Goal: Transaction & Acquisition: Obtain resource

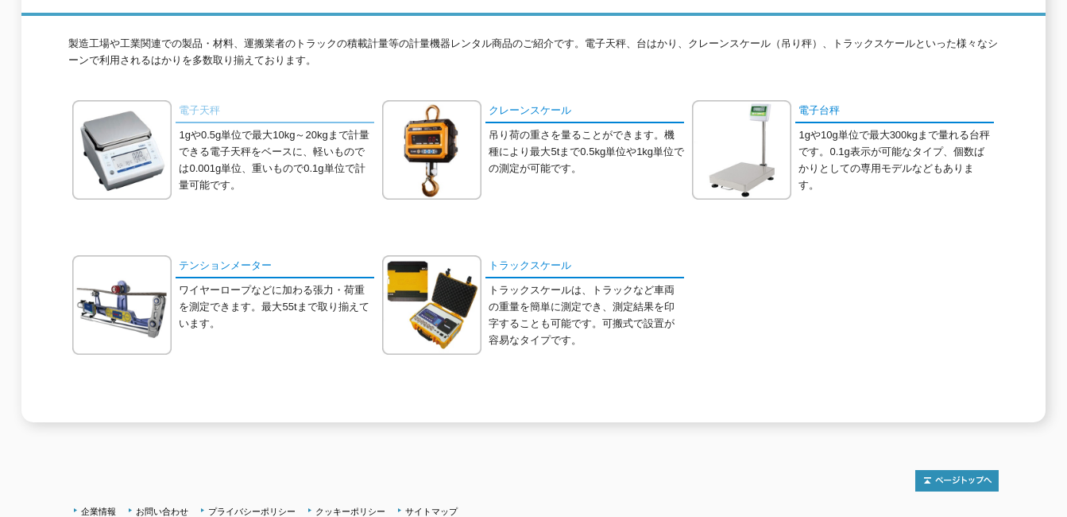
click at [202, 106] on link "電子天秤" at bounding box center [275, 111] width 199 height 23
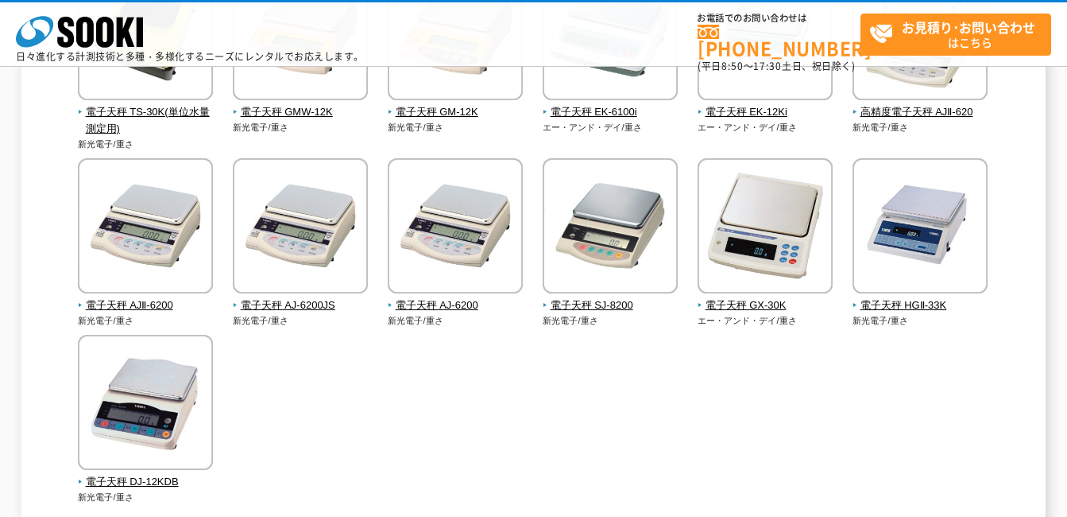
scroll to position [556, 0]
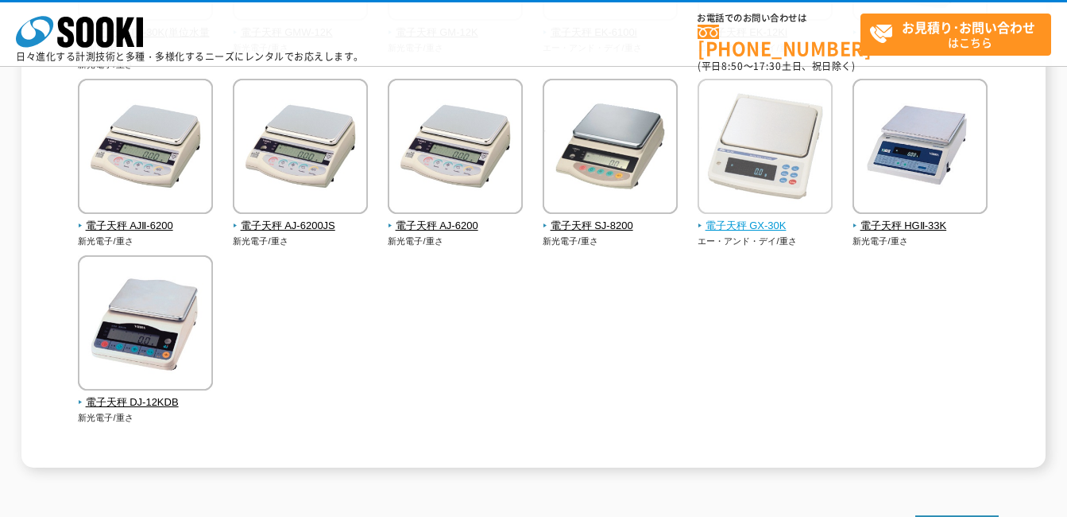
click at [784, 178] on img at bounding box center [765, 148] width 135 height 139
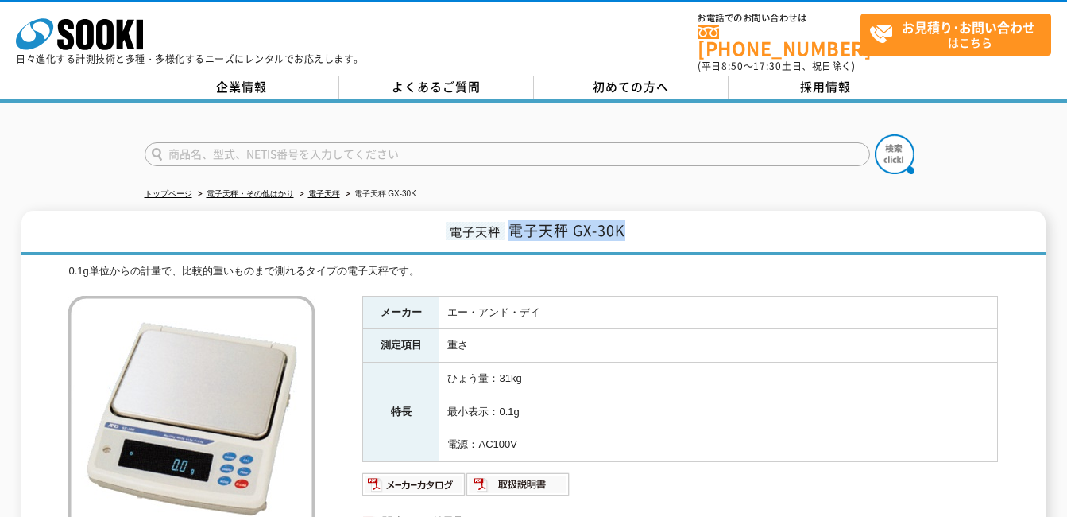
drag, startPoint x: 512, startPoint y: 218, endPoint x: 631, endPoint y: 219, distance: 119.2
click at [631, 219] on h1 "電子天秤 電子天秤 GX-30K" at bounding box center [533, 233] width 1024 height 45
drag, startPoint x: 631, startPoint y: 219, endPoint x: 614, endPoint y: 220, distance: 17.6
copy span "電子天秤 GX-30K"
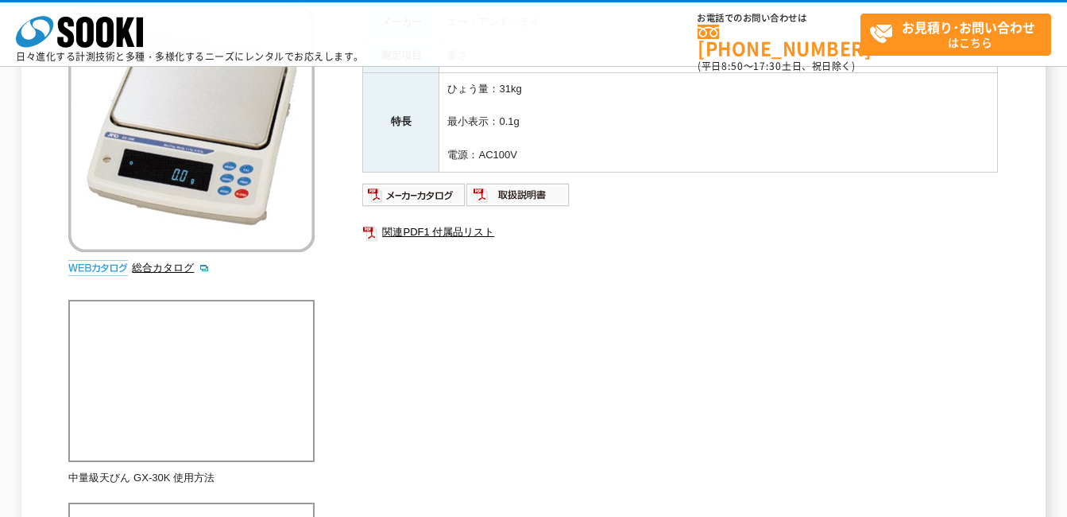
scroll to position [238, 0]
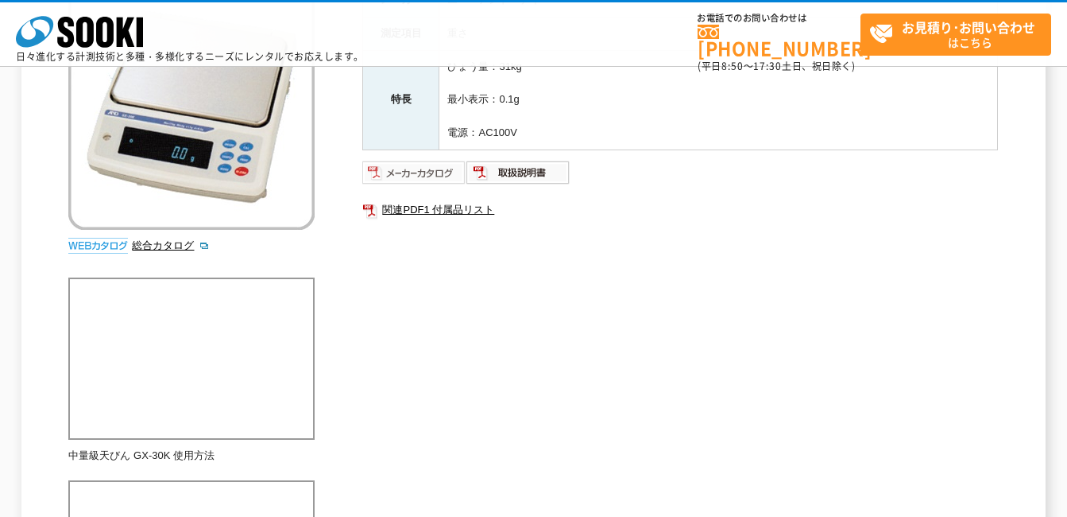
click at [436, 174] on img at bounding box center [414, 172] width 104 height 25
